Goal: Transaction & Acquisition: Book appointment/travel/reservation

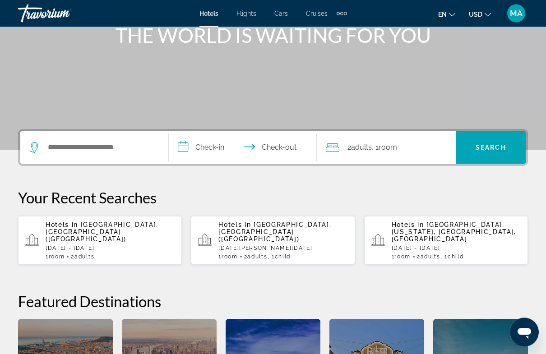
scroll to position [121, 0]
click at [71, 245] on p "[DATE] - [DATE]" at bounding box center [110, 248] width 129 height 6
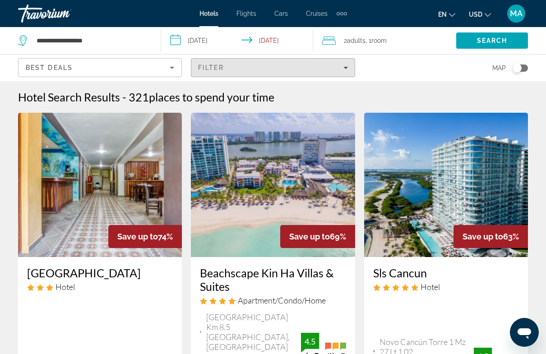
click at [238, 93] on span "places to spend your time" at bounding box center [211, 97] width 125 height 14
click at [236, 98] on span "places to spend your time" at bounding box center [211, 97] width 125 height 14
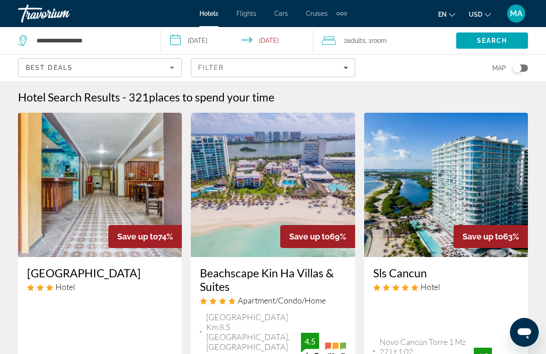
click at [122, 327] on html "**********" at bounding box center [273, 177] width 546 height 354
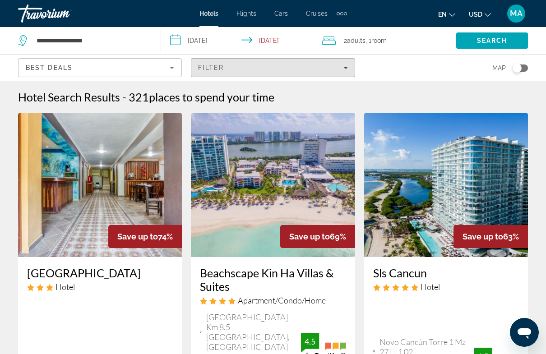
click at [291, 92] on div "Hotel Search Results - 321 places to spend your time" at bounding box center [273, 97] width 510 height 14
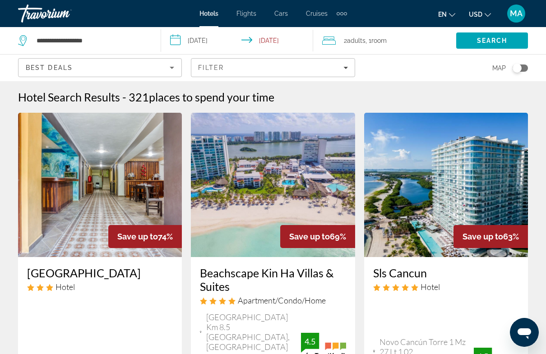
click at [224, 70] on span "Filter" at bounding box center [211, 67] width 26 height 7
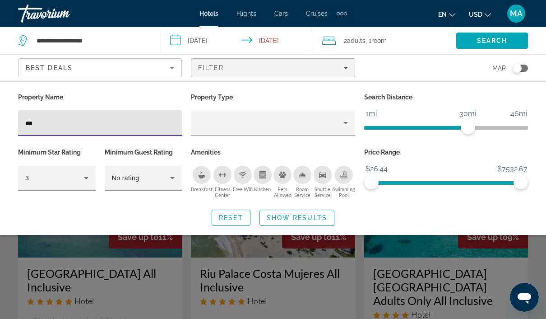
type input "***"
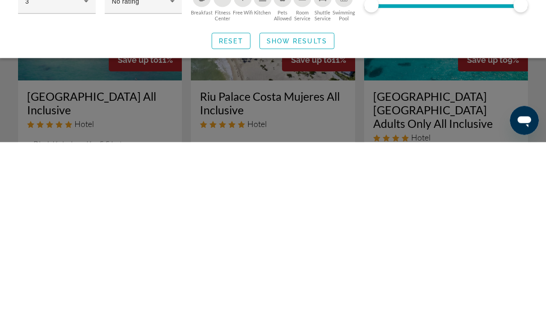
click at [301, 214] on span "Show Results" at bounding box center [297, 217] width 60 height 7
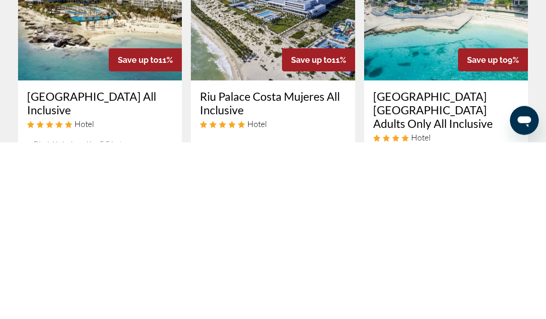
scroll to position [177, 0]
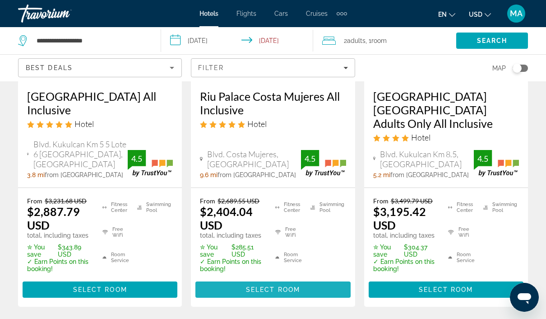
click at [251, 289] on span "Select Room" at bounding box center [273, 289] width 54 height 7
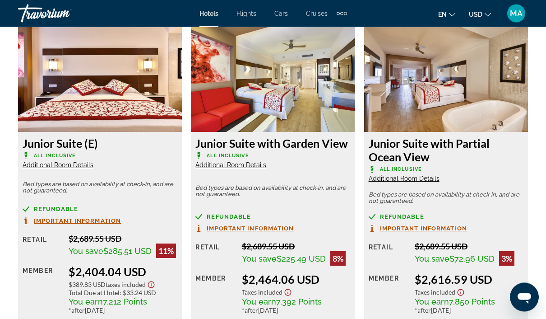
scroll to position [1416, 0]
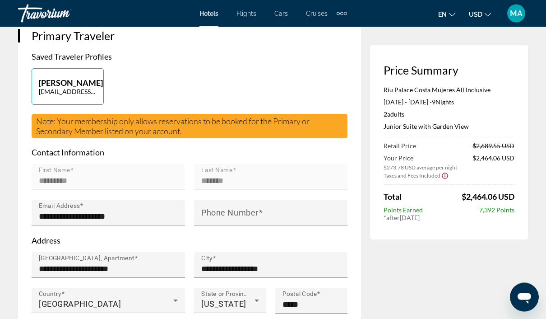
scroll to position [215, 0]
click at [299, 221] on input "Phone Number" at bounding box center [273, 216] width 144 height 11
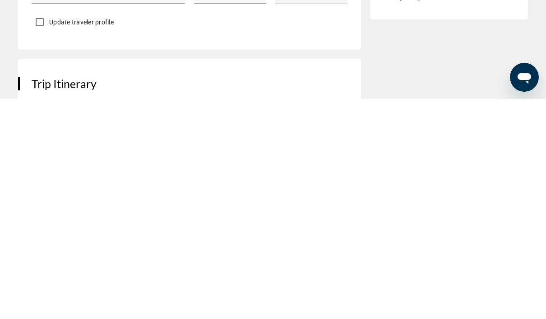
scroll to position [312, 0]
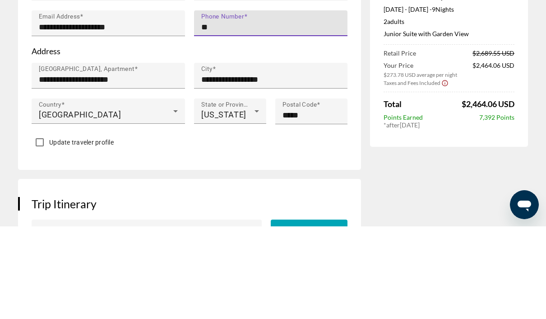
type input "*"
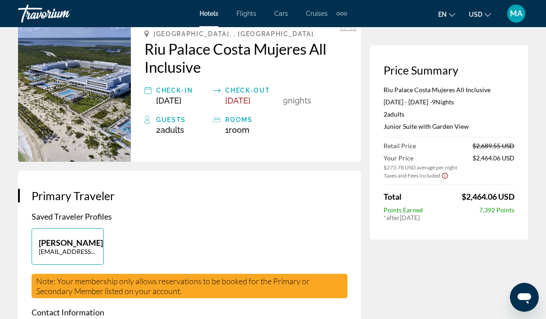
scroll to position [55, 0]
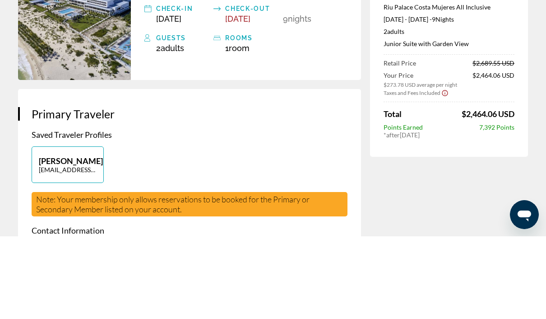
type input "**********"
click at [178, 126] on span "Adults" at bounding box center [172, 130] width 23 height 9
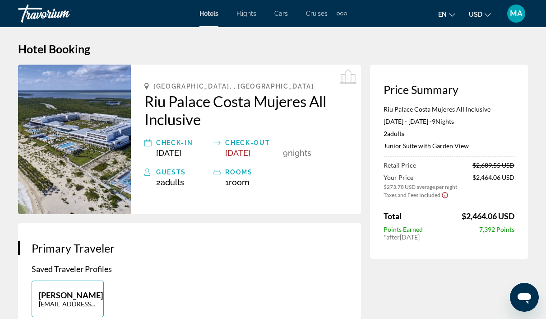
scroll to position [3, 0]
click at [177, 179] on span "Adults" at bounding box center [172, 182] width 23 height 9
click at [175, 175] on div "Guests" at bounding box center [182, 172] width 53 height 11
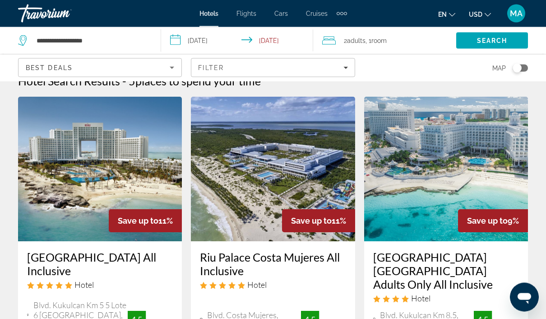
scroll to position [0, 0]
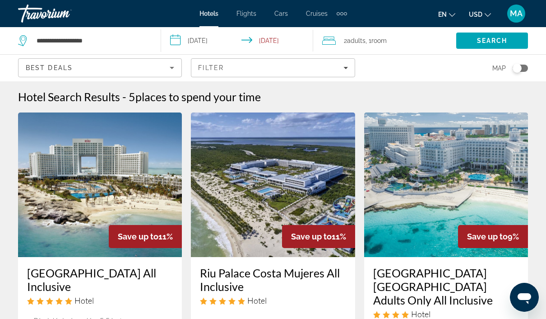
click at [373, 39] on span ", 1 Room rooms" at bounding box center [375, 40] width 21 height 13
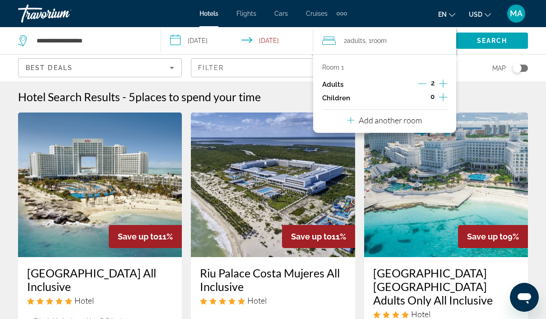
click at [445, 97] on icon "Increment children" at bounding box center [443, 97] width 8 height 11
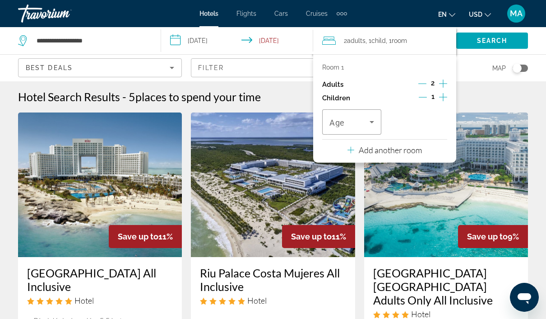
click at [368, 123] on icon "Travelers: 2 adults, 1 child" at bounding box center [371, 121] width 11 height 11
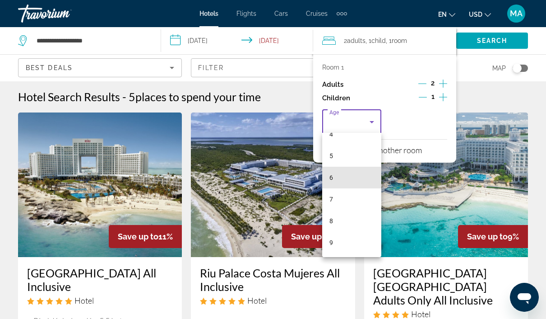
scroll to position [101, 0]
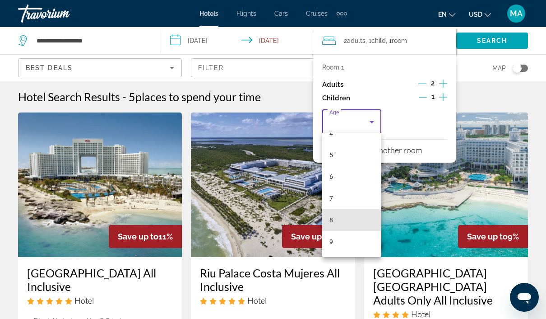
click at [346, 220] on mat-option "8" at bounding box center [351, 220] width 59 height 22
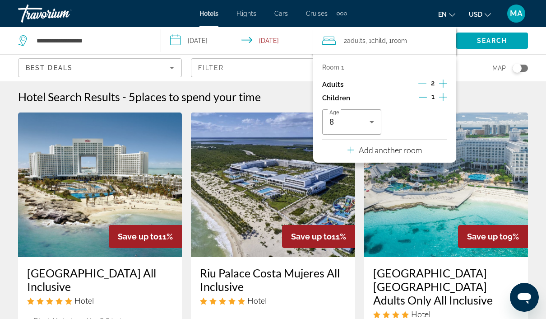
click at [485, 90] on div "Hotel Search Results - 5 places to spend your time" at bounding box center [273, 97] width 510 height 14
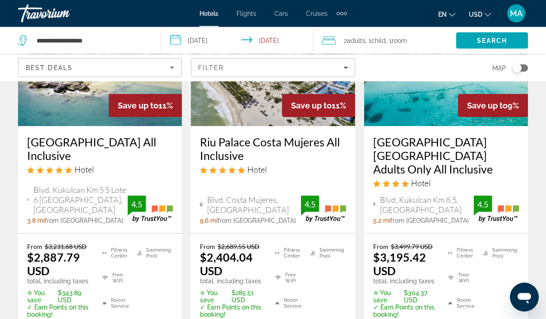
scroll to position [143, 0]
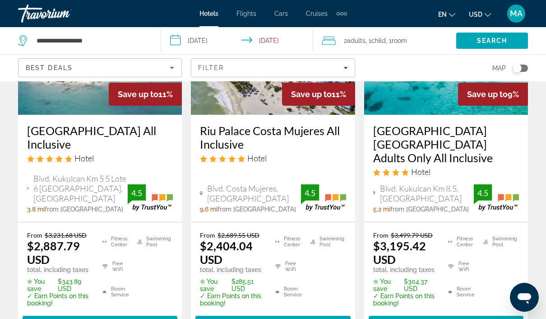
click at [269, 323] on span "Select Room" at bounding box center [273, 323] width 54 height 7
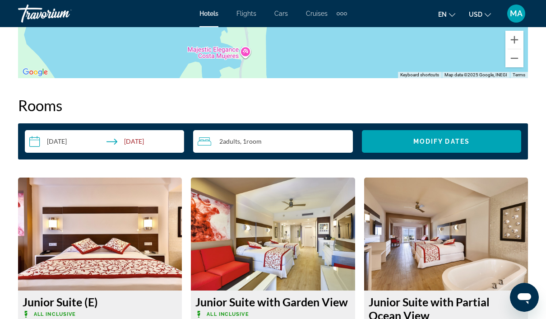
scroll to position [1252, 0]
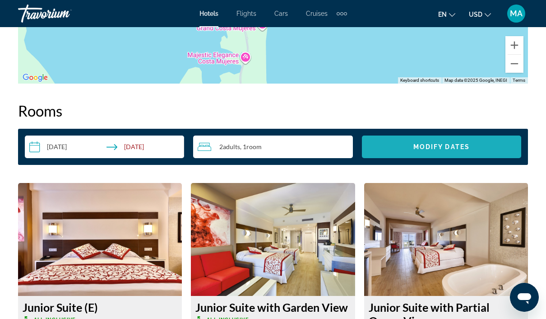
click at [428, 153] on span "Search widget" at bounding box center [441, 147] width 159 height 22
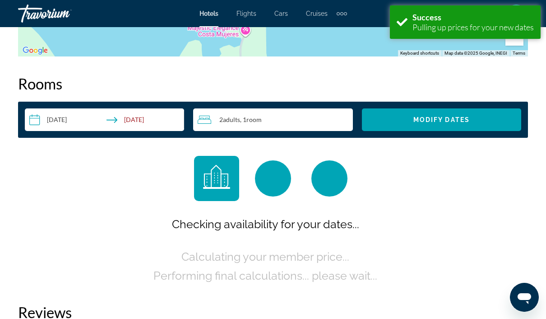
scroll to position [1284, 0]
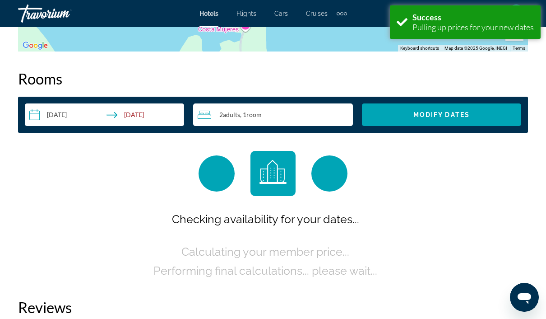
click at [278, 120] on div "2 Adult Adults , 1 Room rooms" at bounding box center [275, 114] width 155 height 23
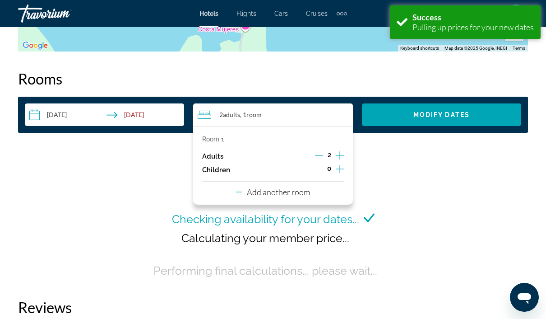
click at [340, 168] on icon "Increment children" at bounding box center [340, 168] width 8 height 11
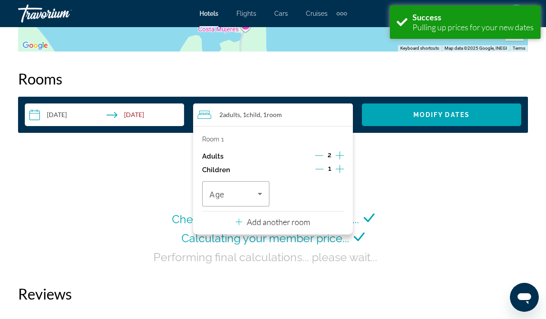
click at [255, 195] on icon "Travelers: 2 adults, 1 child" at bounding box center [259, 193] width 11 height 11
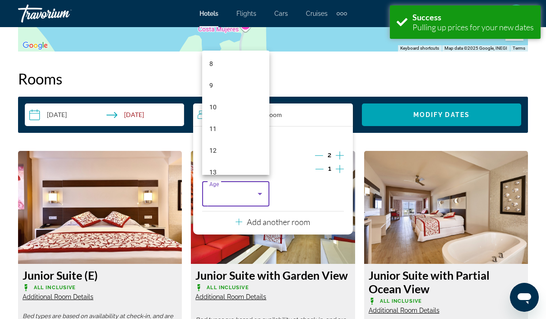
scroll to position [1289, 0]
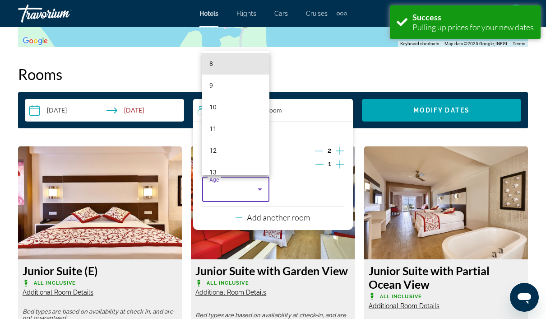
click at [240, 61] on mat-option "8" at bounding box center [235, 64] width 67 height 22
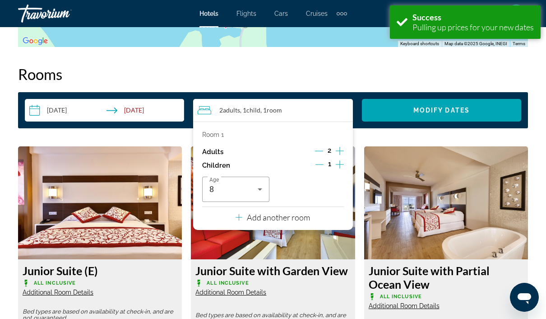
click at [474, 104] on span "Search widget" at bounding box center [441, 110] width 159 height 22
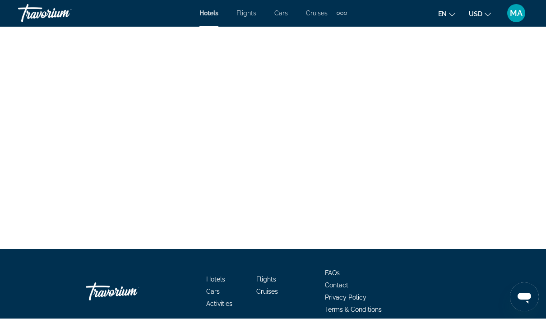
scroll to position [2644, 0]
